Goal: Register for event/course

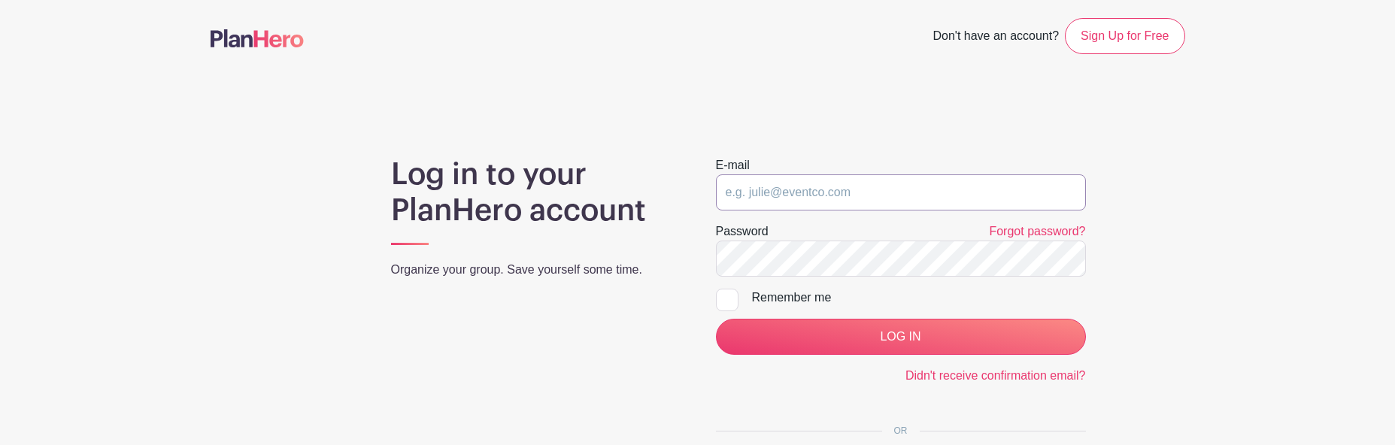
click at [774, 203] on input "email" at bounding box center [901, 192] width 370 height 36
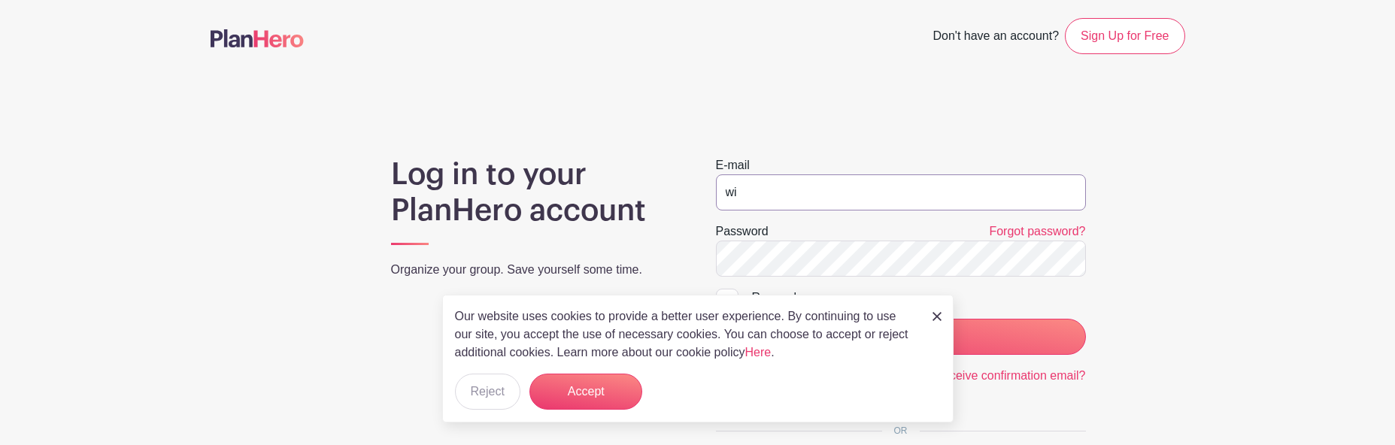
type input "w"
type input "[EMAIL_ADDRESS][US_STATE][DOMAIN_NAME]"
click at [716, 319] on input "LOG IN" at bounding box center [901, 337] width 370 height 36
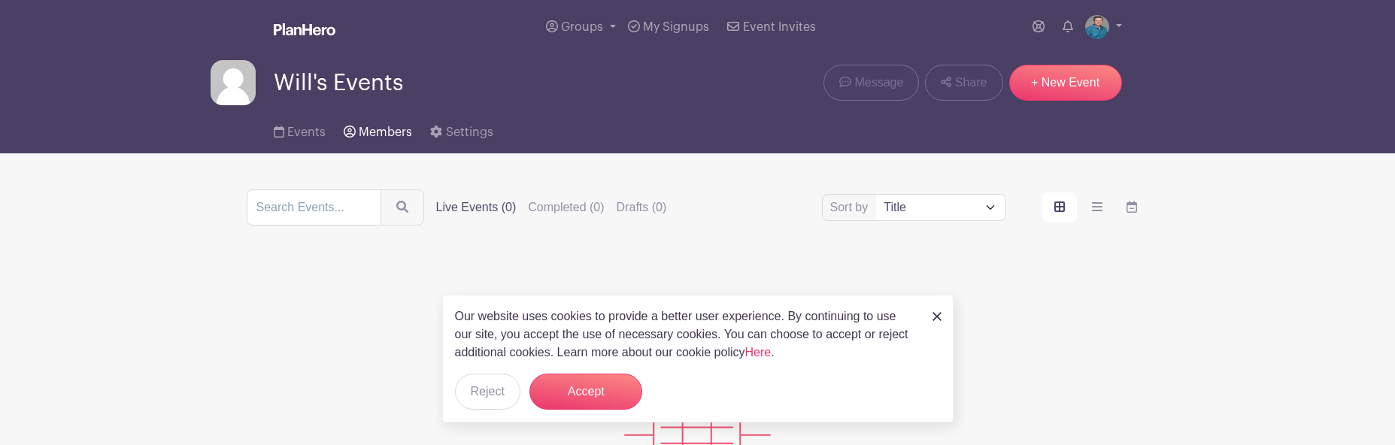
click at [368, 131] on span "Members" at bounding box center [385, 132] width 53 height 12
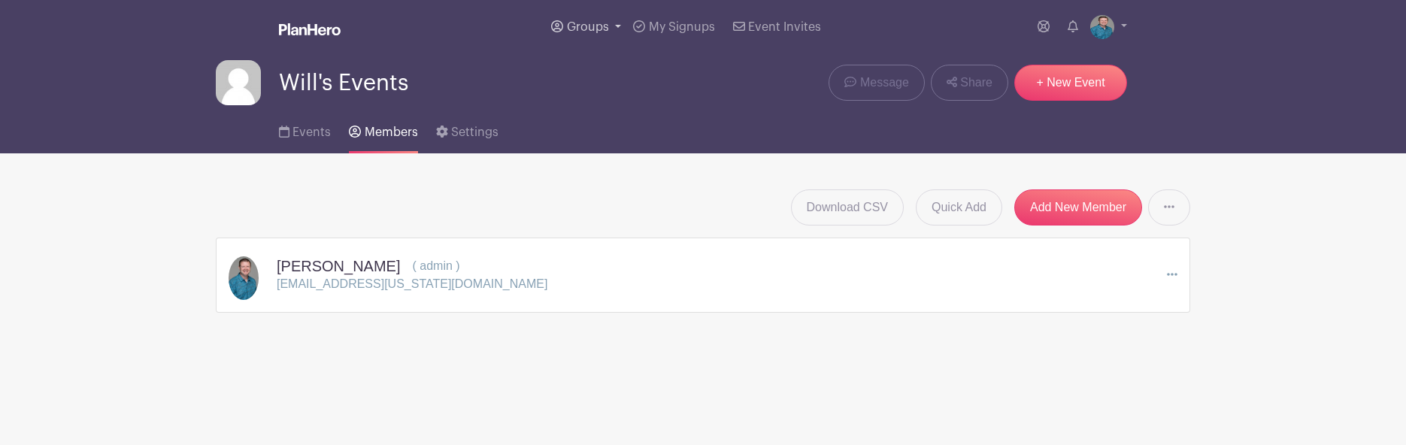
click at [604, 23] on span "Groups" at bounding box center [588, 27] width 42 height 12
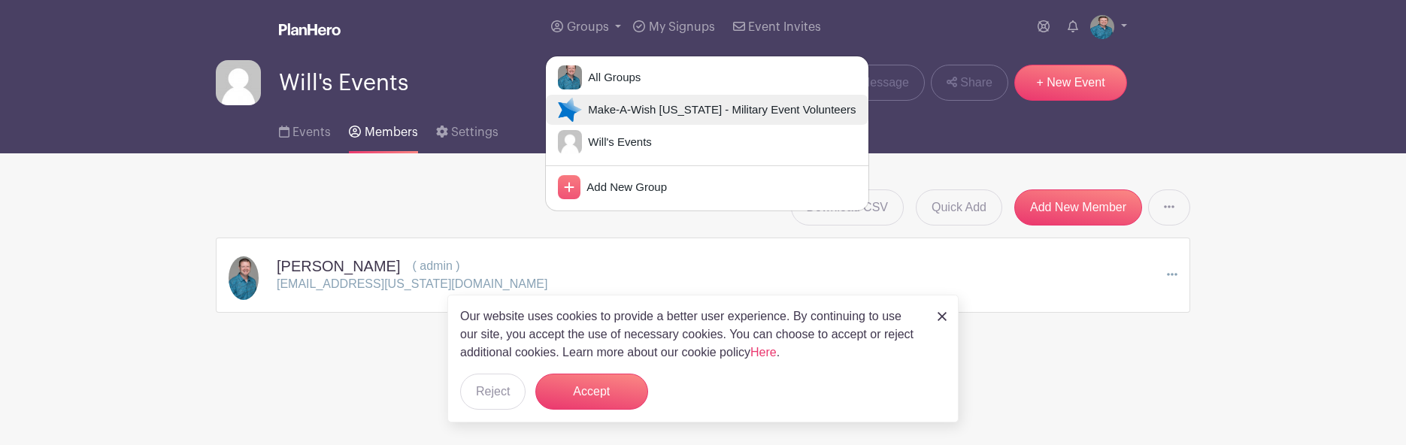
click at [596, 114] on span "Make-A-Wish Hawaii - Military Event Volunteers" at bounding box center [719, 110] width 274 height 17
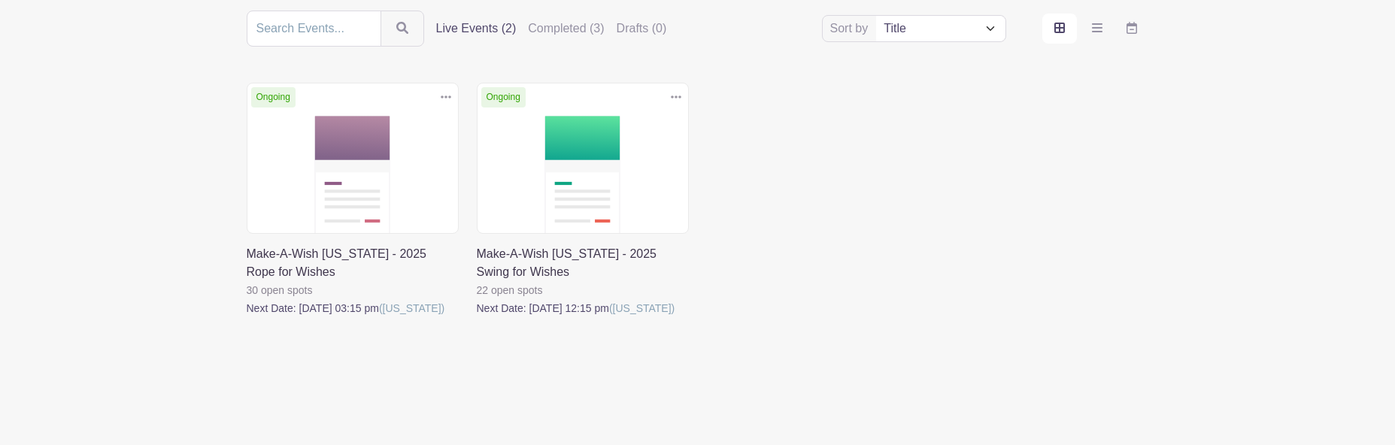
scroll to position [187, 0]
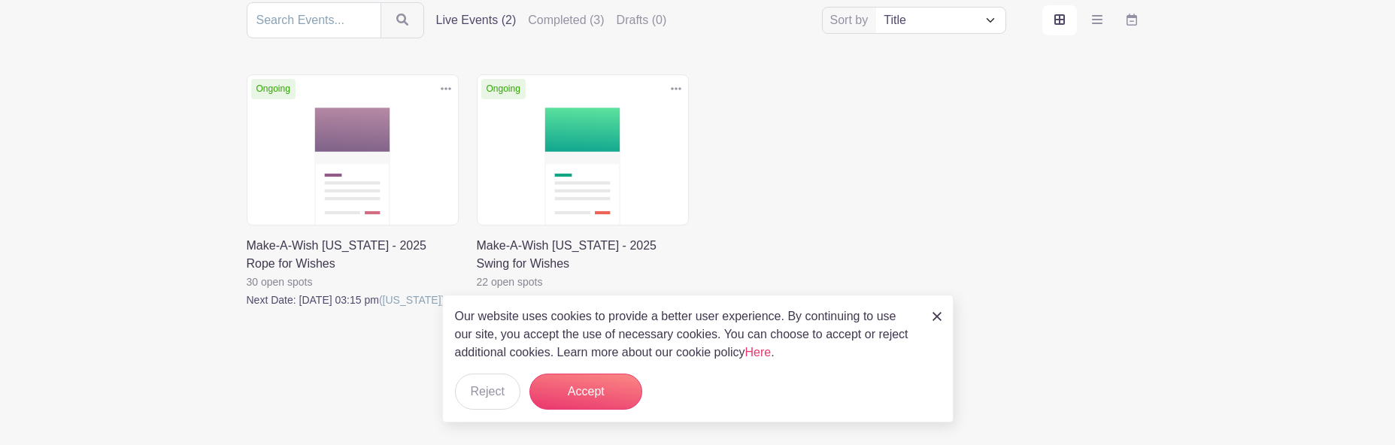
click at [247, 309] on link at bounding box center [247, 309] width 0 height 0
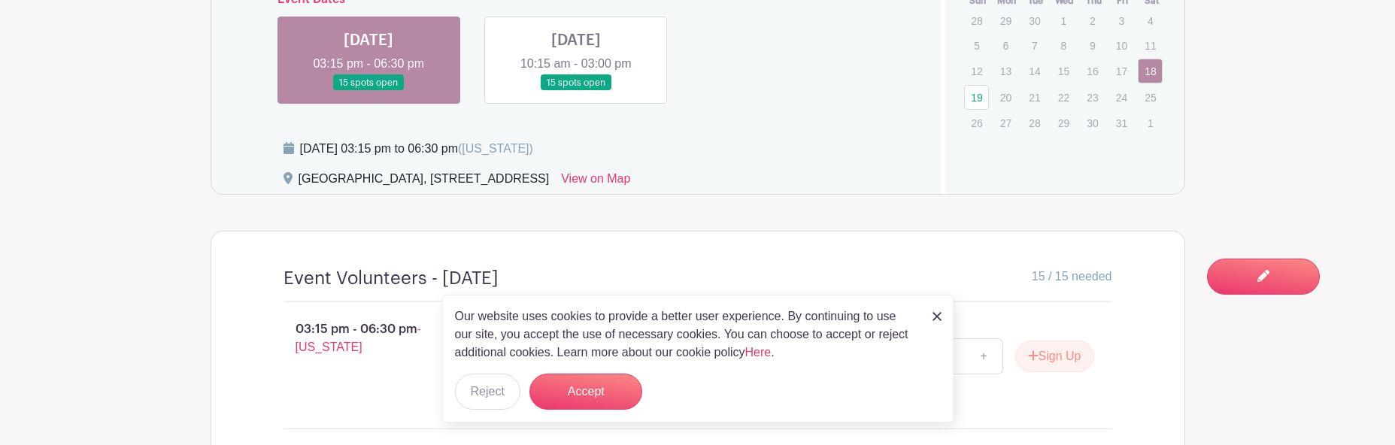
scroll to position [621, 0]
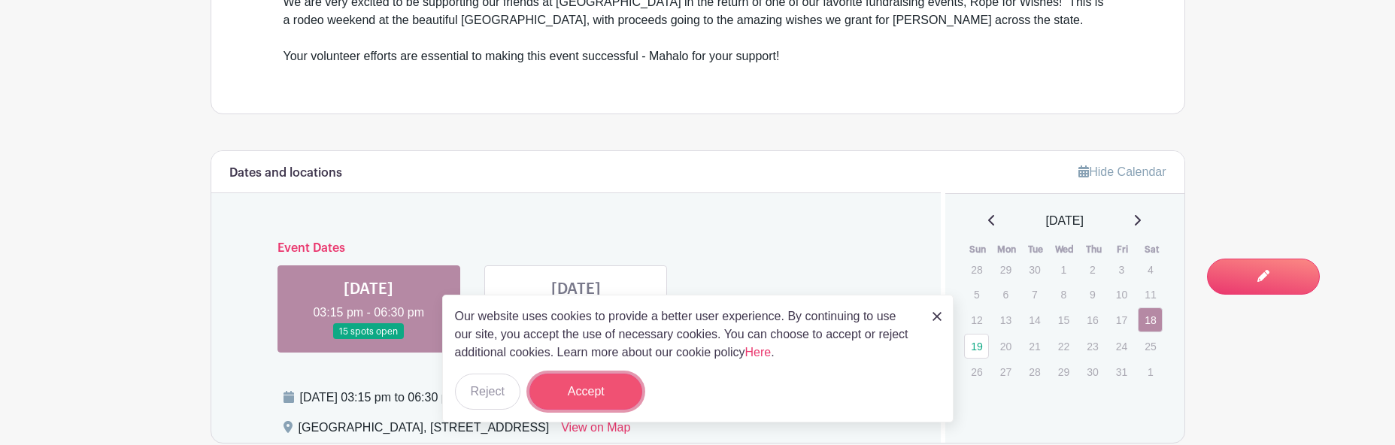
click at [551, 389] on button "Accept" at bounding box center [585, 392] width 113 height 36
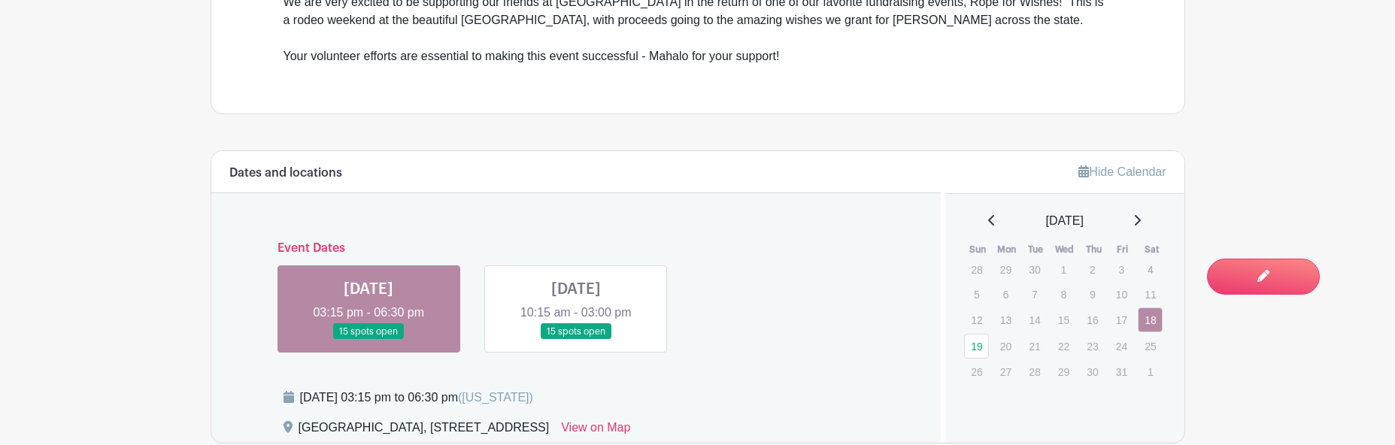
click at [576, 340] on link at bounding box center [576, 340] width 0 height 0
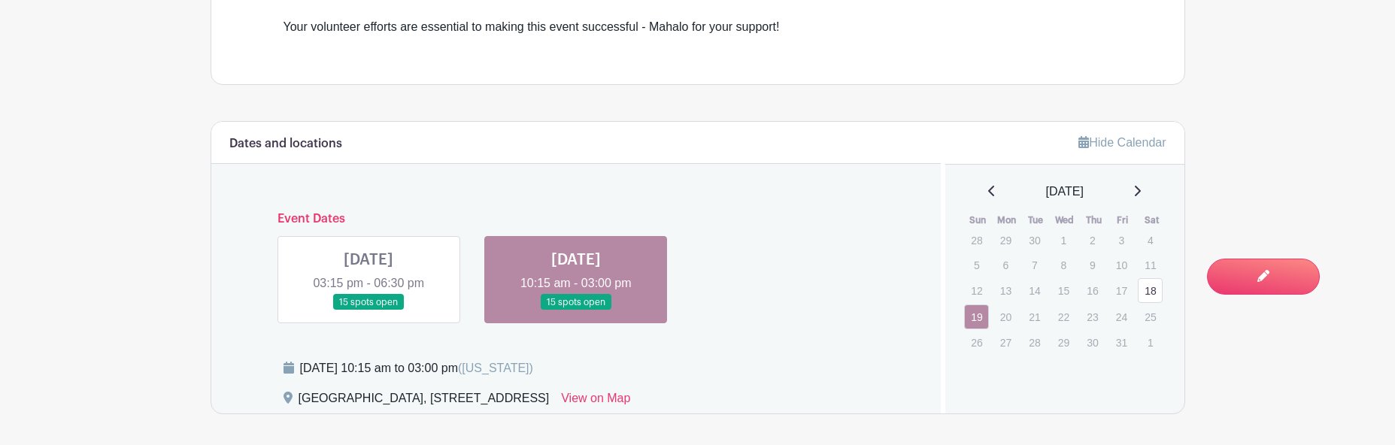
scroll to position [621, 0]
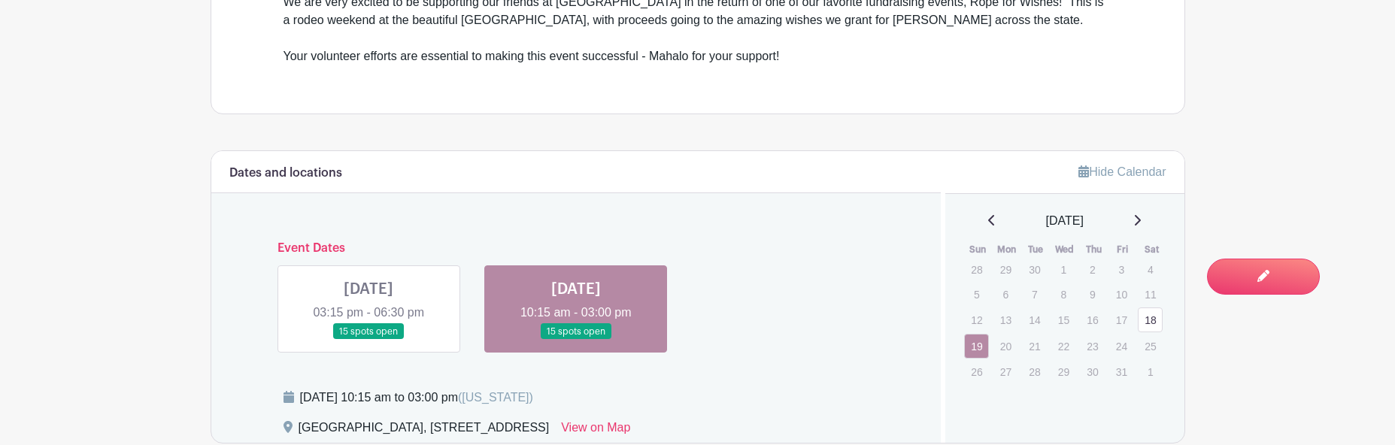
click at [369, 340] on link at bounding box center [369, 340] width 0 height 0
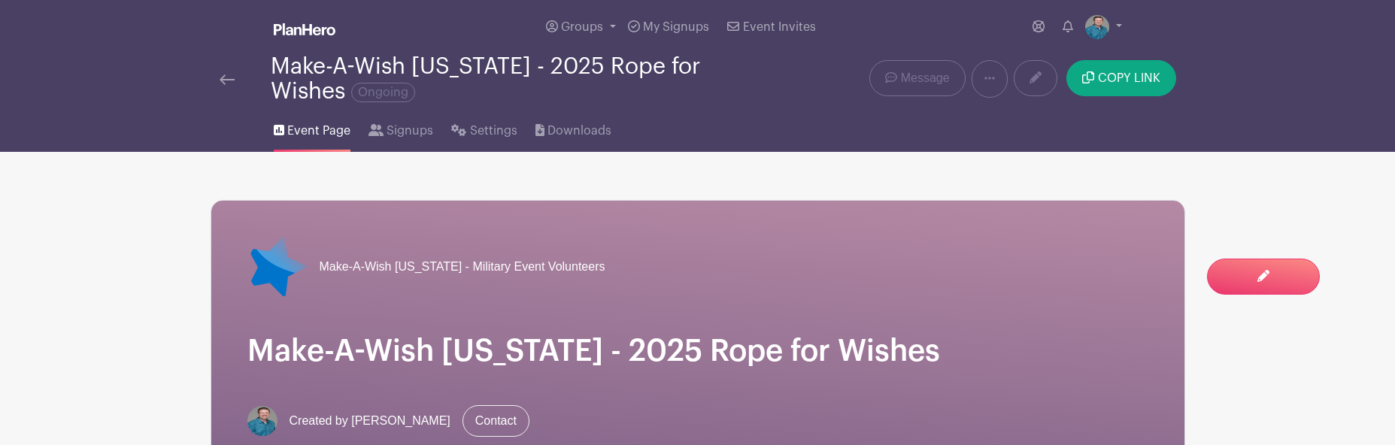
click at [231, 77] on img at bounding box center [227, 79] width 15 height 11
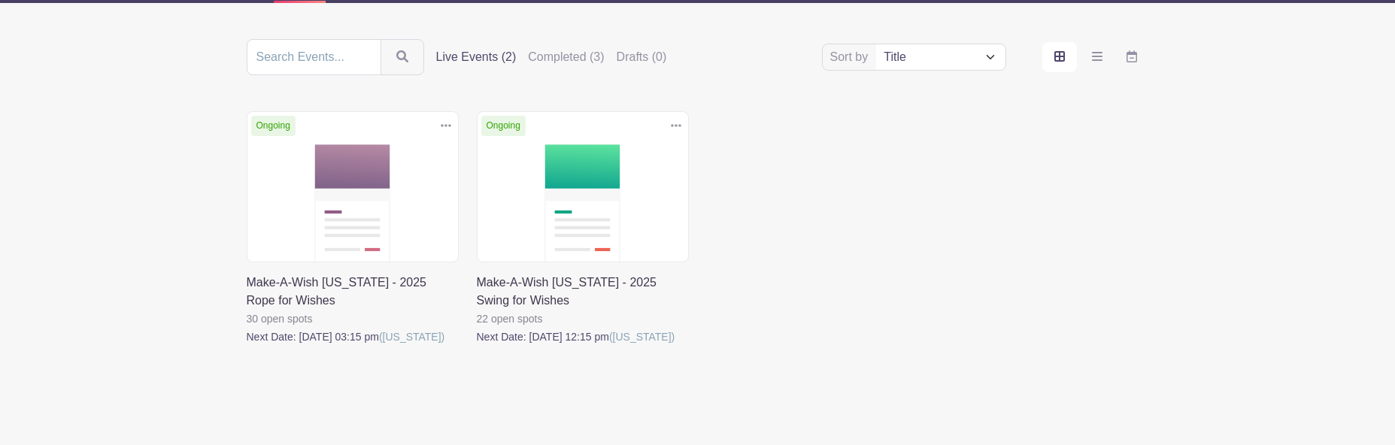
click at [477, 346] on link at bounding box center [477, 346] width 0 height 0
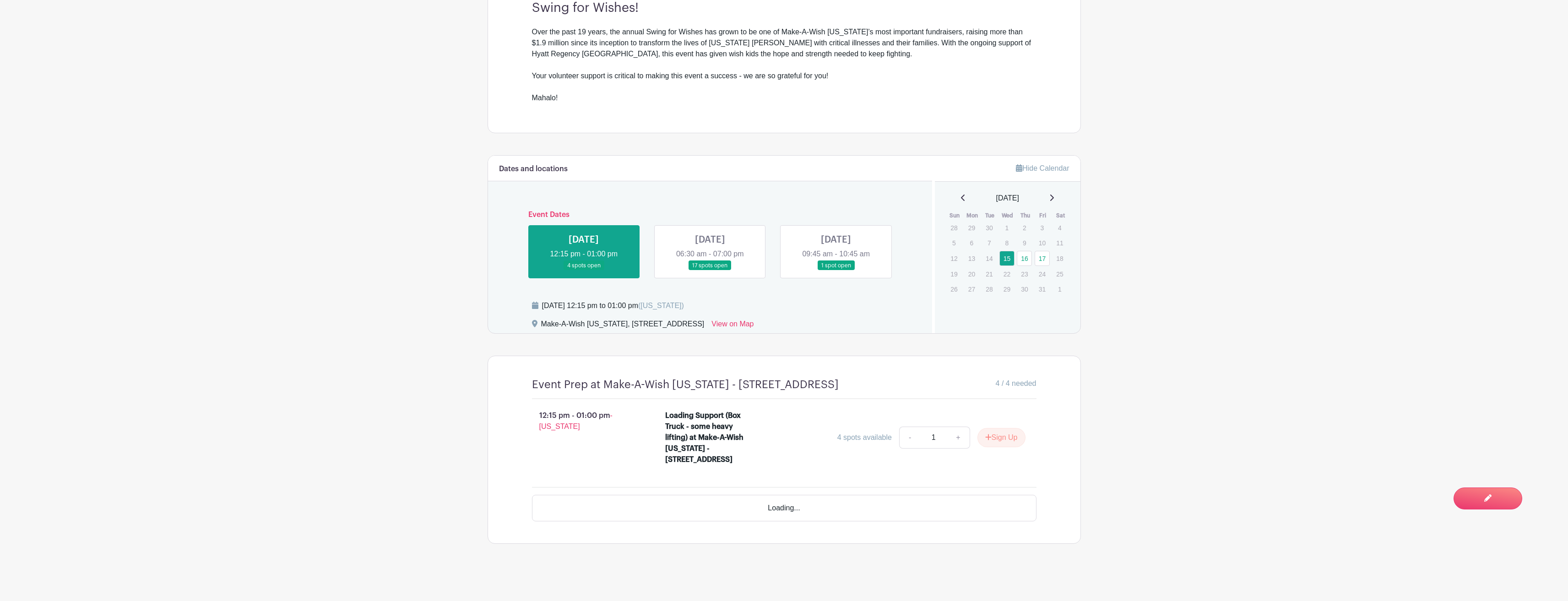
scroll to position [342, 0]
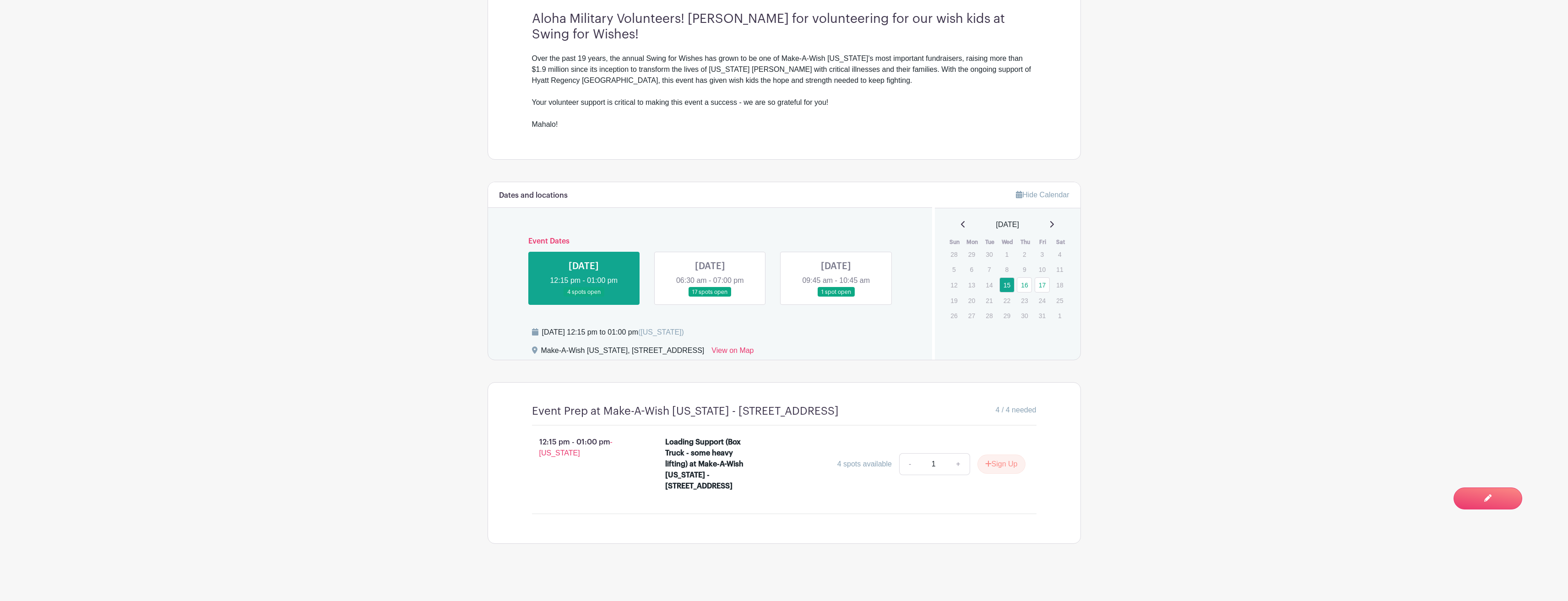
click at [836, 271] on link at bounding box center [836, 297] width 0 height 0
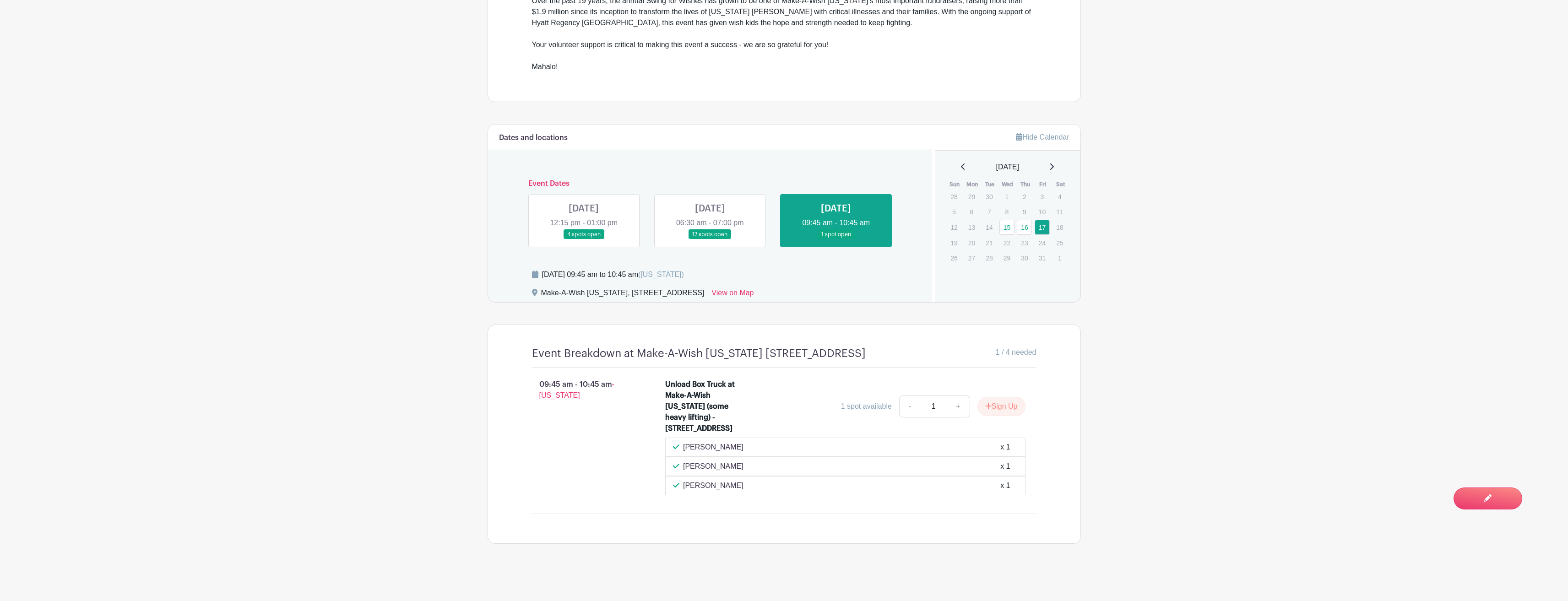
scroll to position [403, 0]
click at [710, 239] on link at bounding box center [710, 239] width 0 height 0
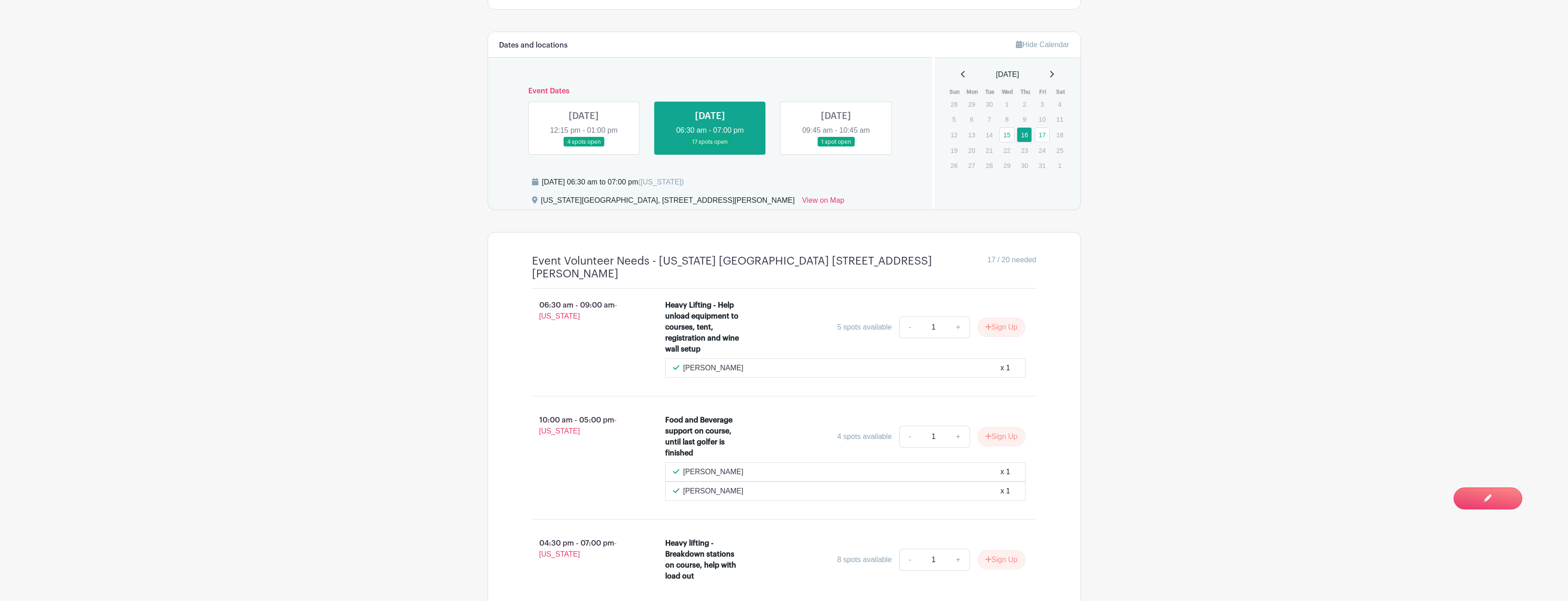
scroll to position [470, 0]
click at [584, 148] on link at bounding box center [584, 148] width 0 height 0
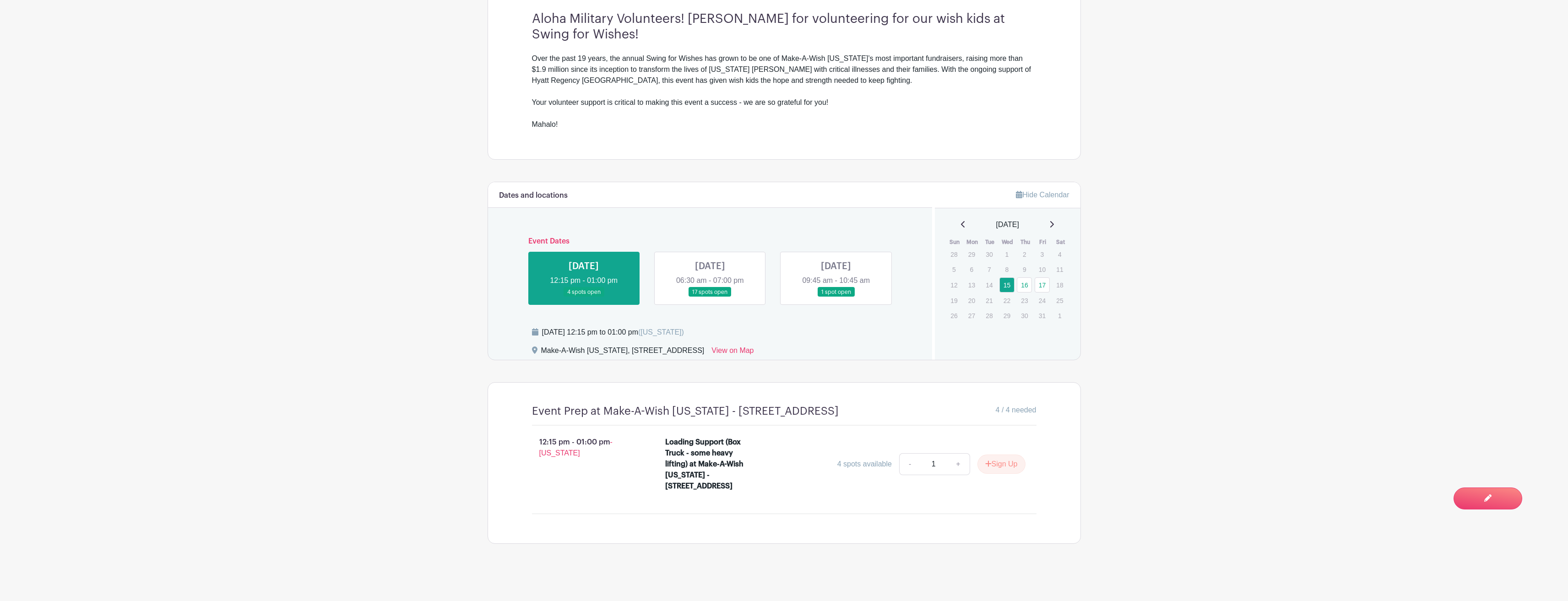
scroll to position [342, 0]
click at [710, 271] on link at bounding box center [710, 297] width 0 height 0
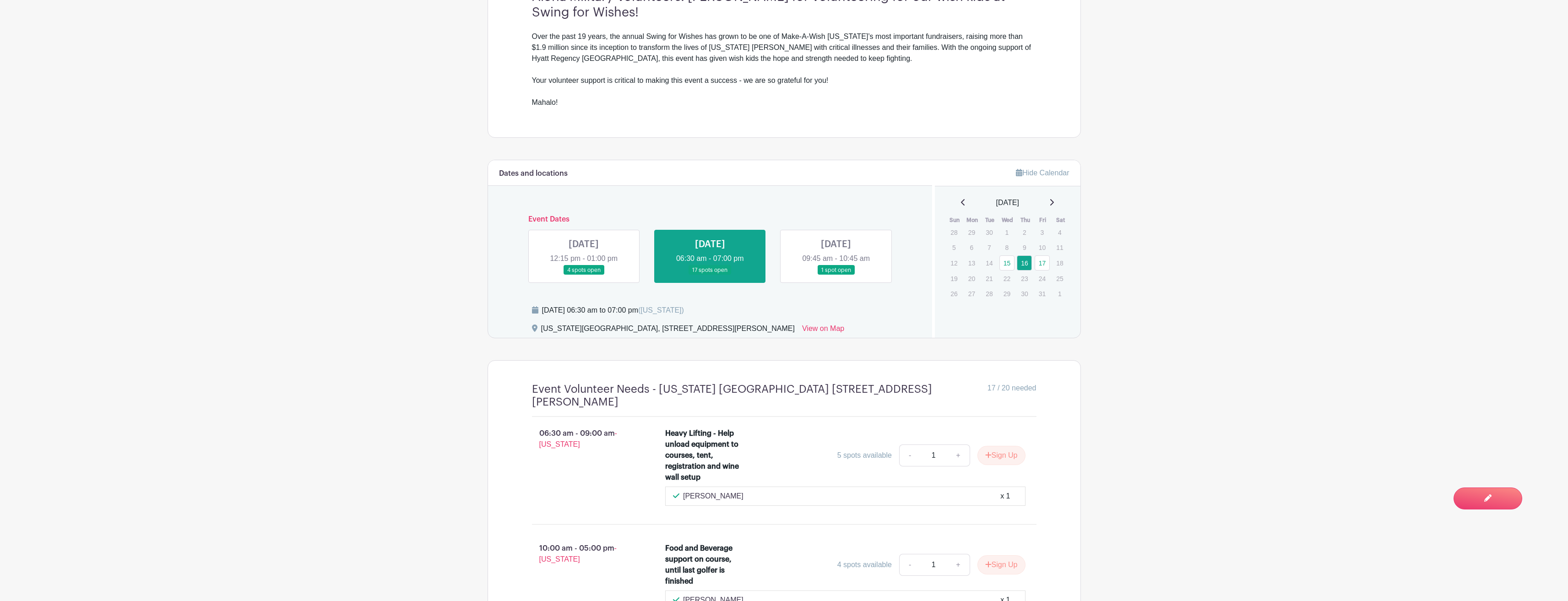
click at [836, 271] on link at bounding box center [836, 275] width 0 height 0
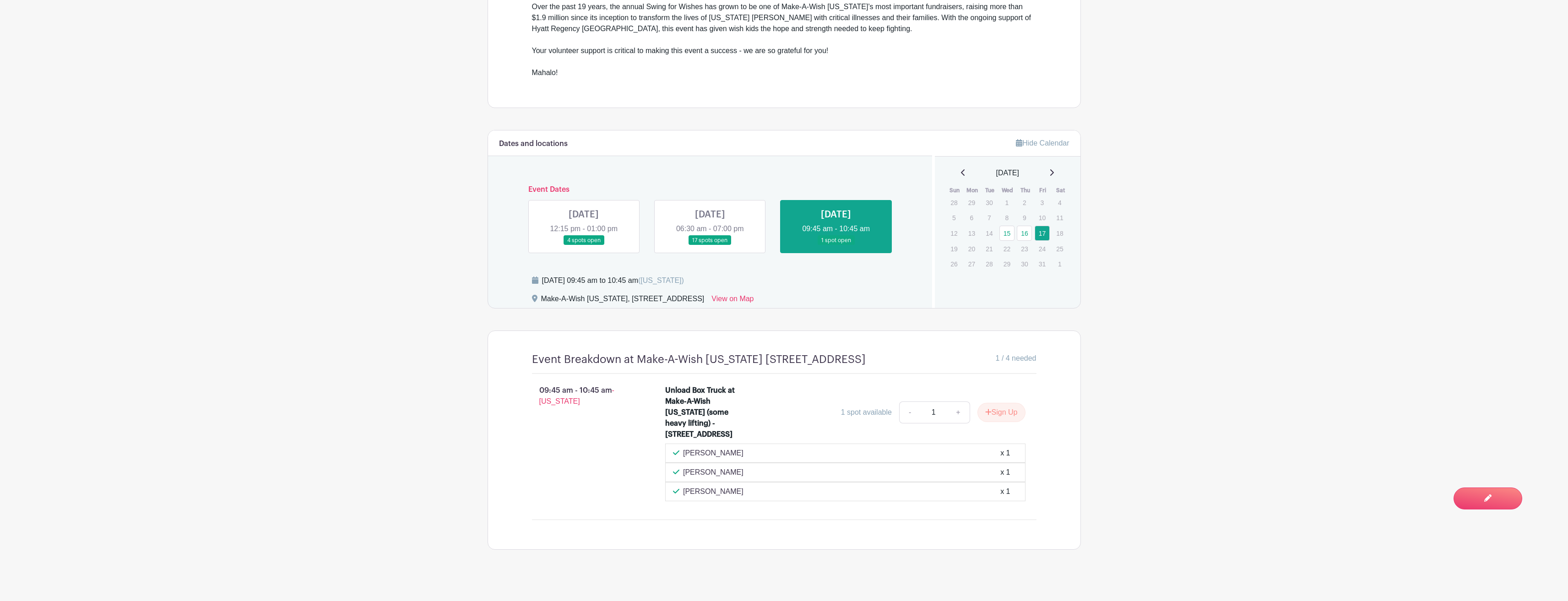
scroll to position [403, 0]
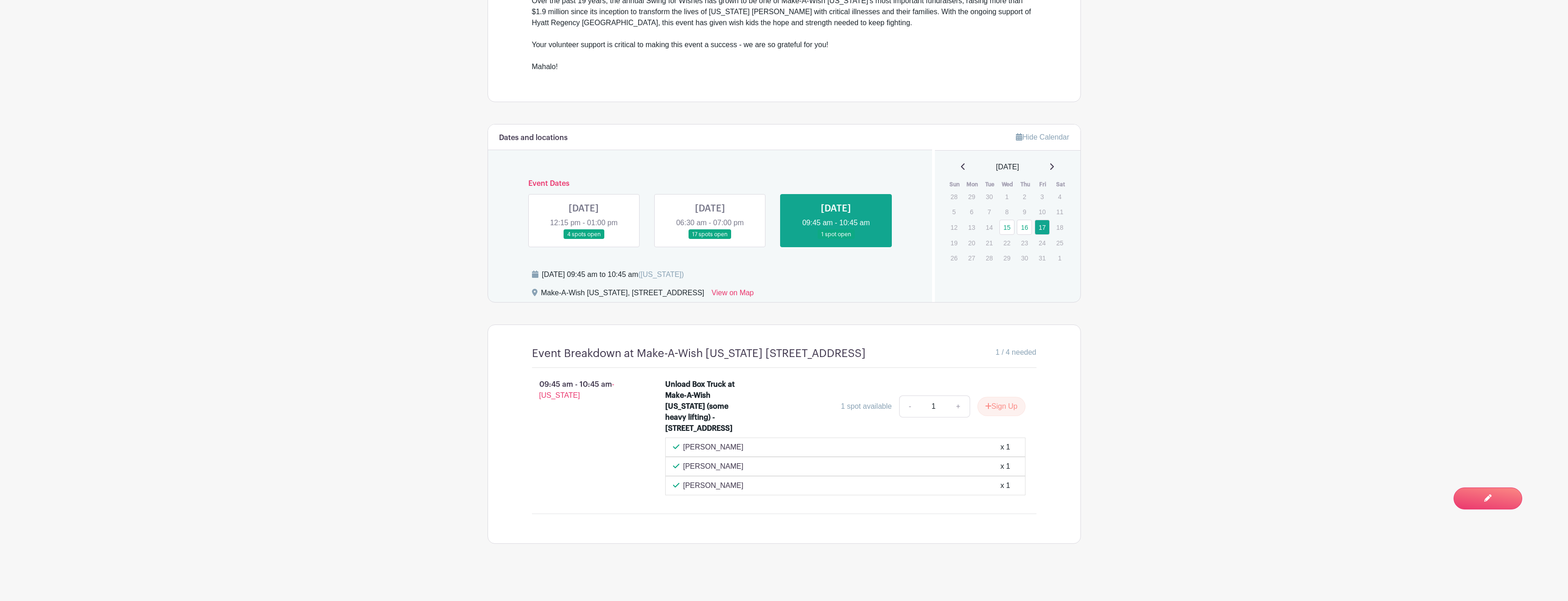
click at [710, 239] on link at bounding box center [710, 239] width 0 height 0
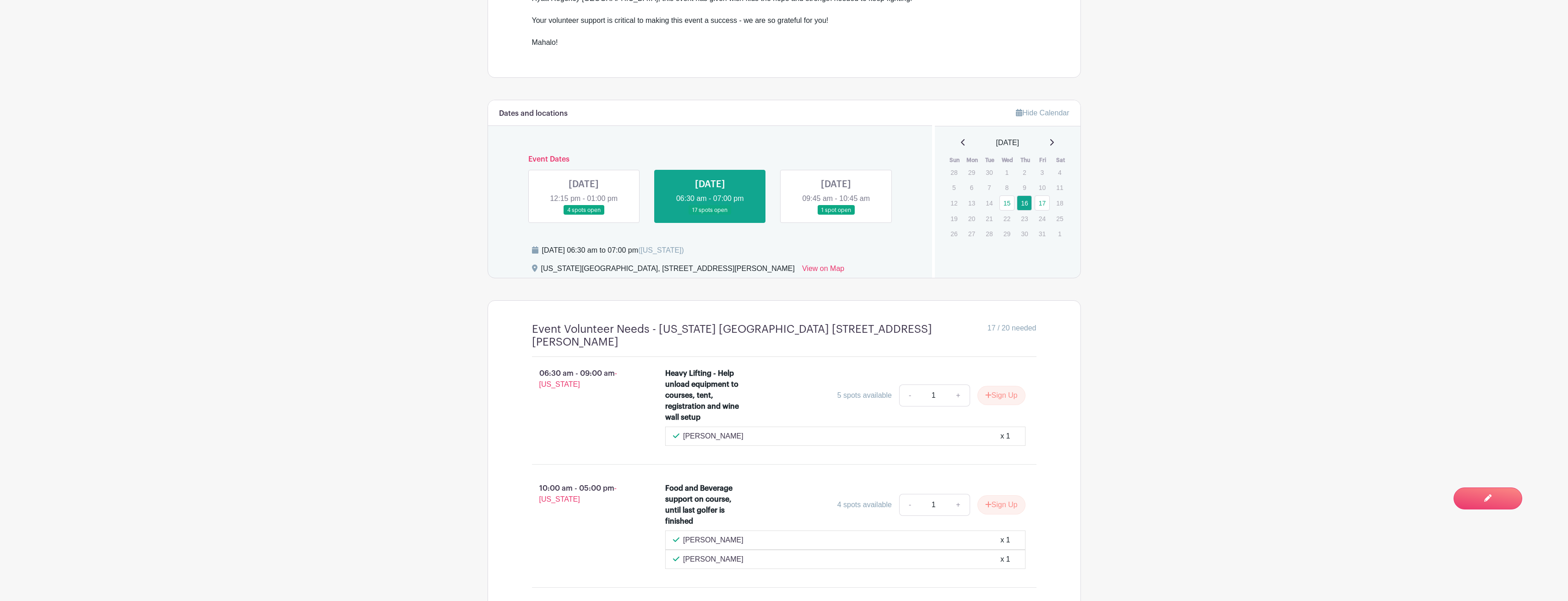
click at [584, 215] on link at bounding box center [584, 215] width 0 height 0
